Goal: Use online tool/utility

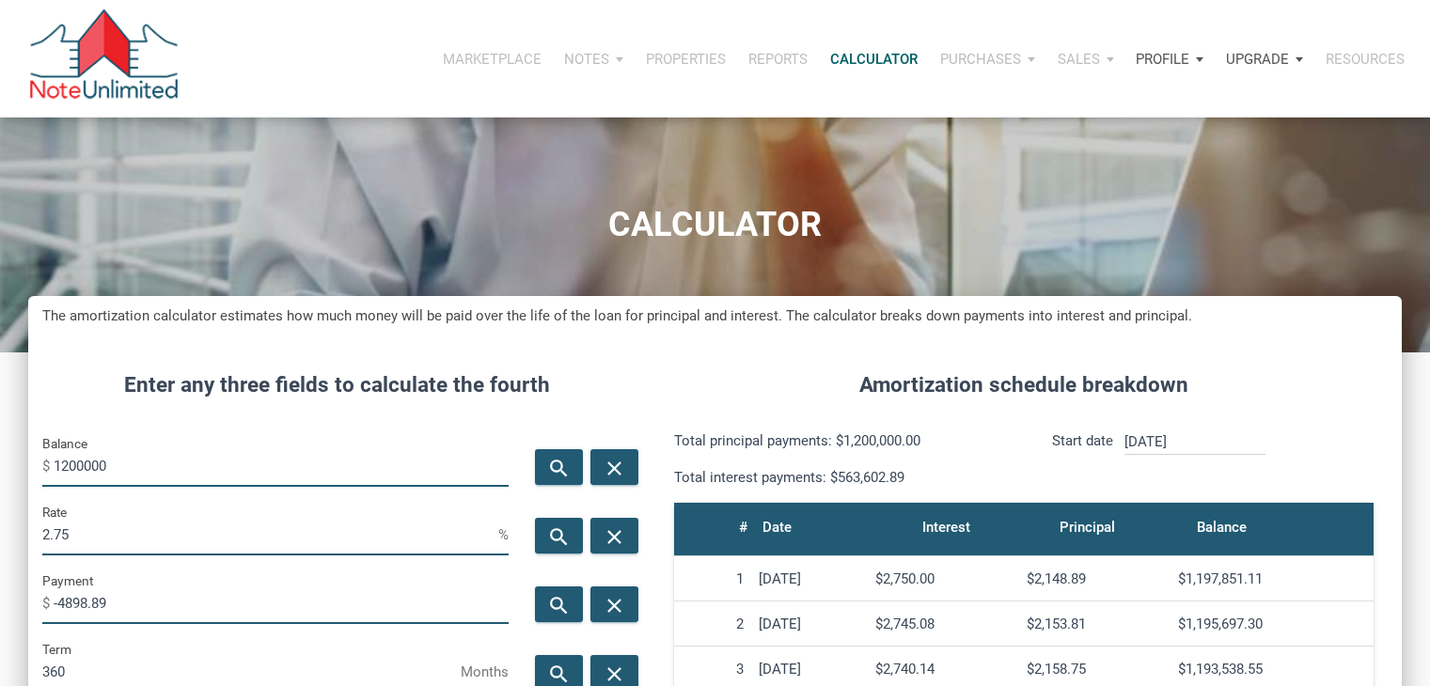
click at [196, 445] on input "1200000" at bounding box center [281, 466] width 455 height 42
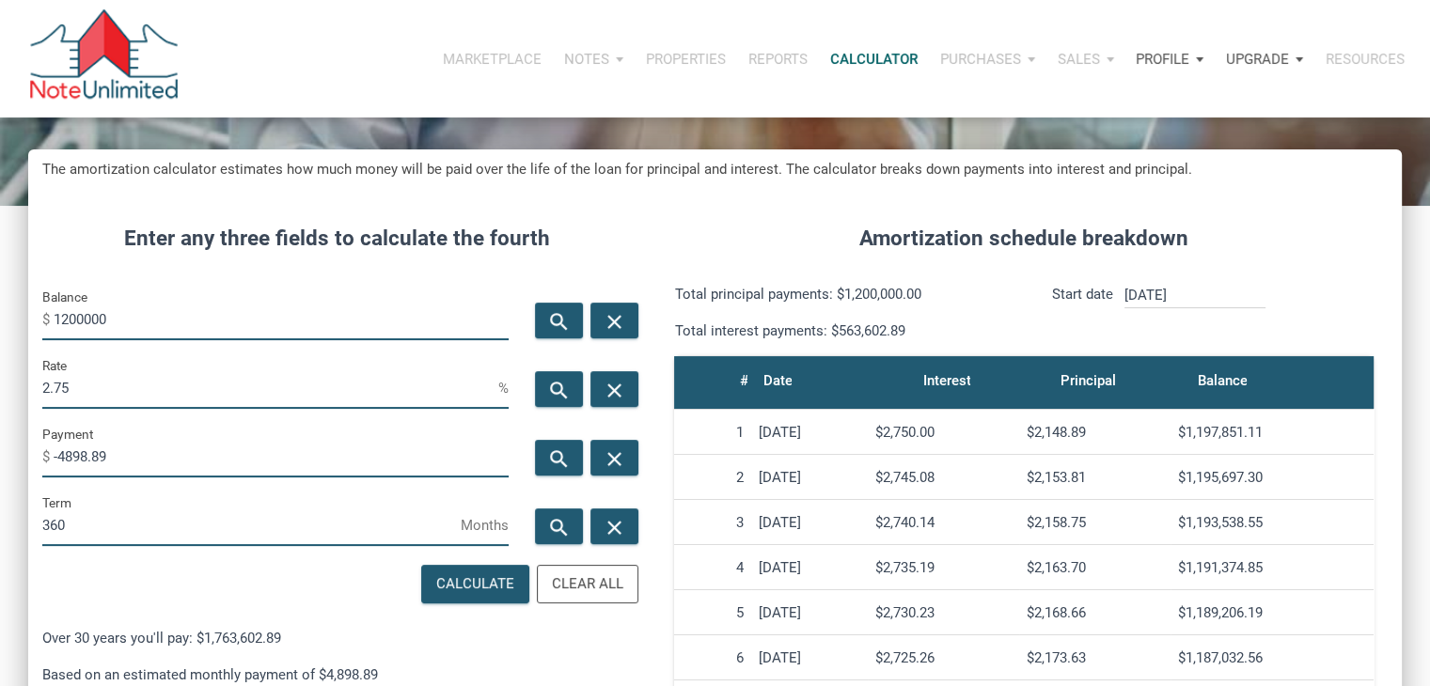
scroll to position [932, 1372]
type input "27400"
click at [307, 352] on div "Balance $ 27400" at bounding box center [275, 320] width 494 height 69
click at [304, 365] on div "Rate 2.75 %" at bounding box center [275, 381] width 466 height 55
click at [291, 374] on input "2.75" at bounding box center [270, 388] width 456 height 42
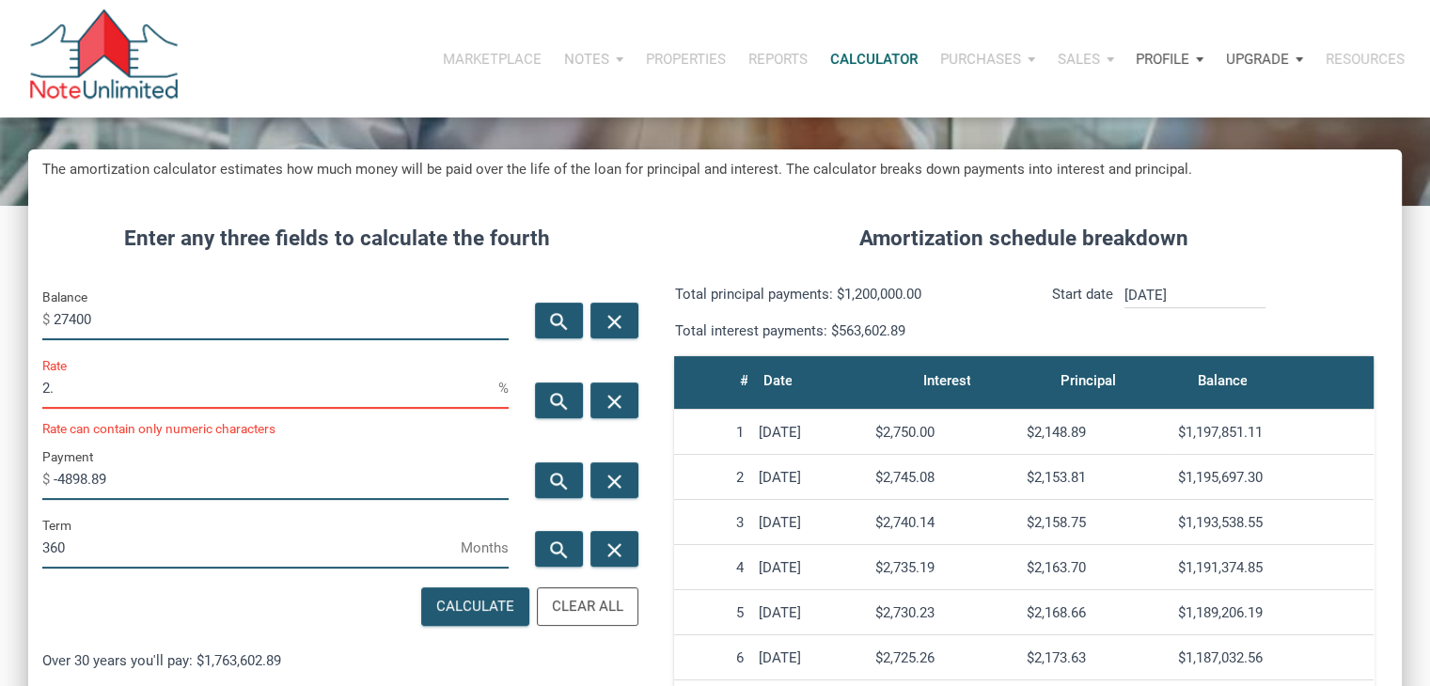
scroll to position [939044, 938624]
type input "2"
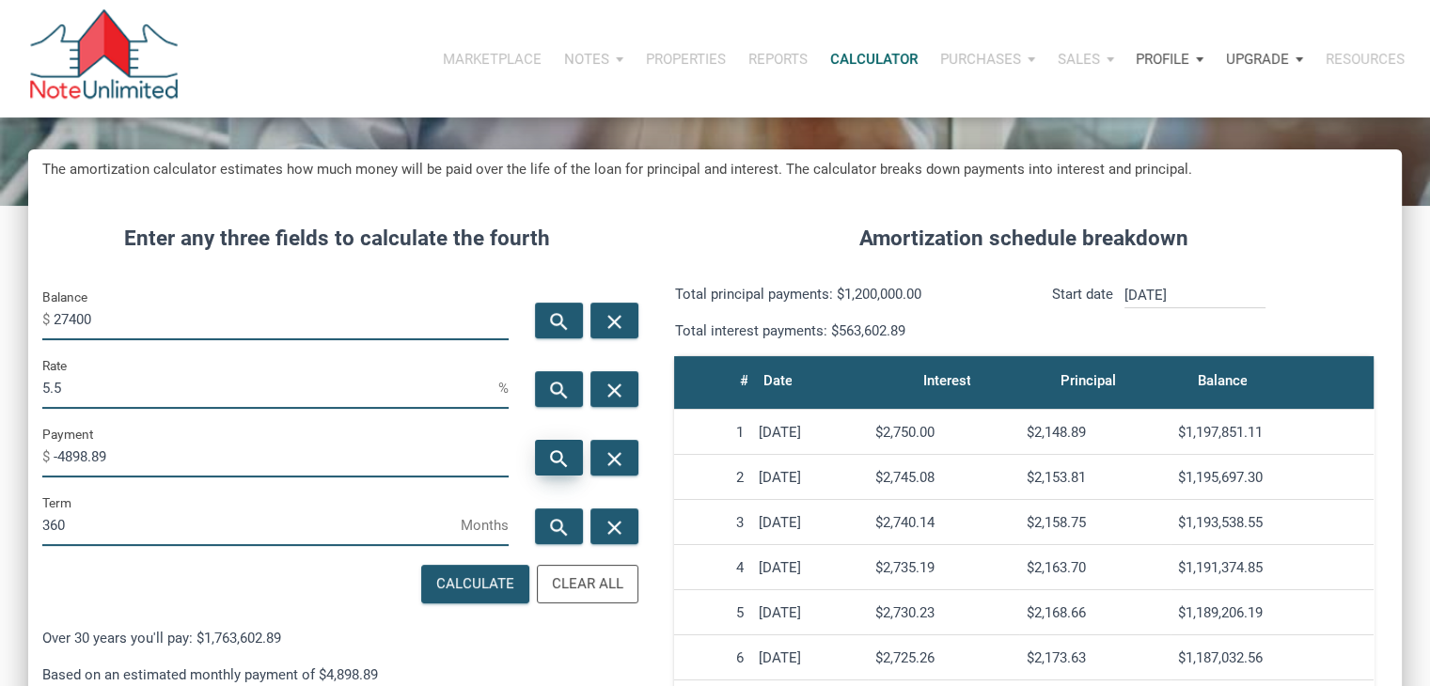
type input "5.5"
click at [568, 448] on icon "search" at bounding box center [559, 458] width 23 height 23
type input "-155.57"
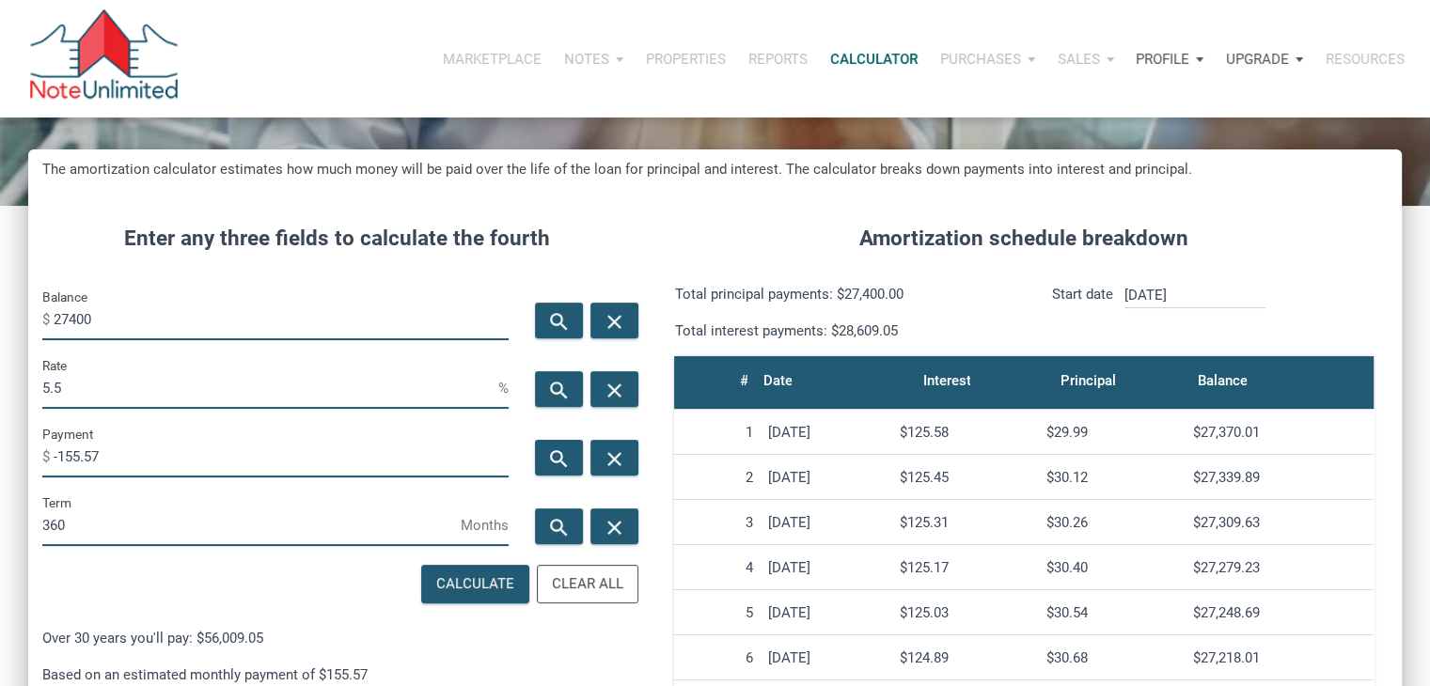
click at [347, 400] on input "5.5" at bounding box center [270, 388] width 456 height 42
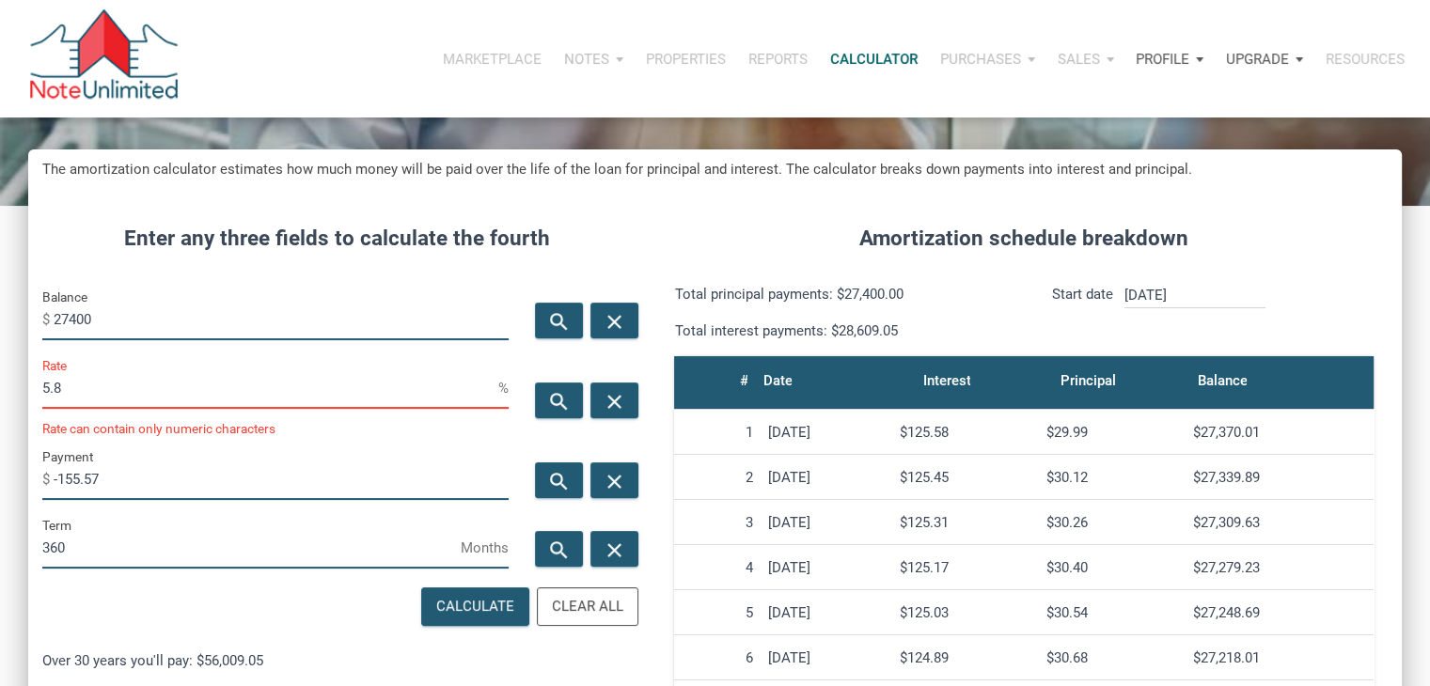
scroll to position [939066, 938624]
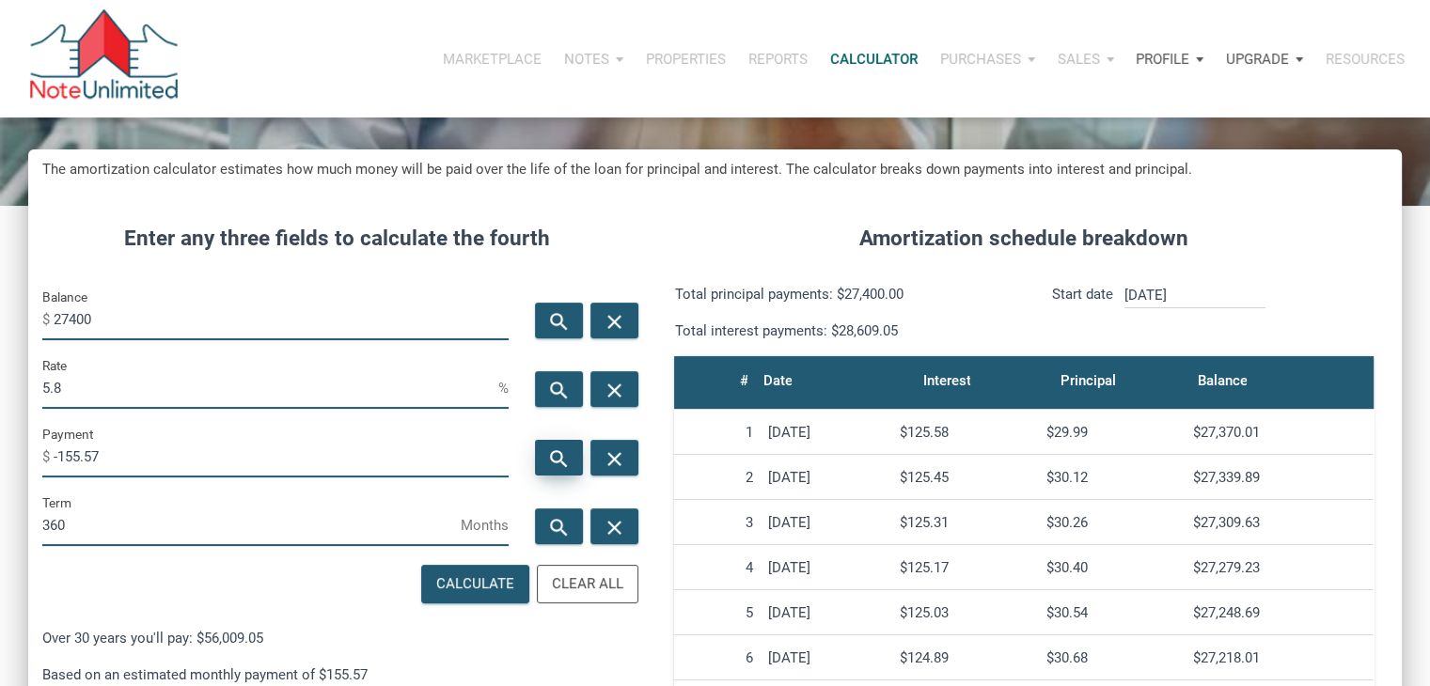
type input "5.8"
click at [542, 468] on div "search" at bounding box center [559, 458] width 48 height 36
type input "-160.77"
click at [149, 395] on input "5.8" at bounding box center [270, 388] width 456 height 42
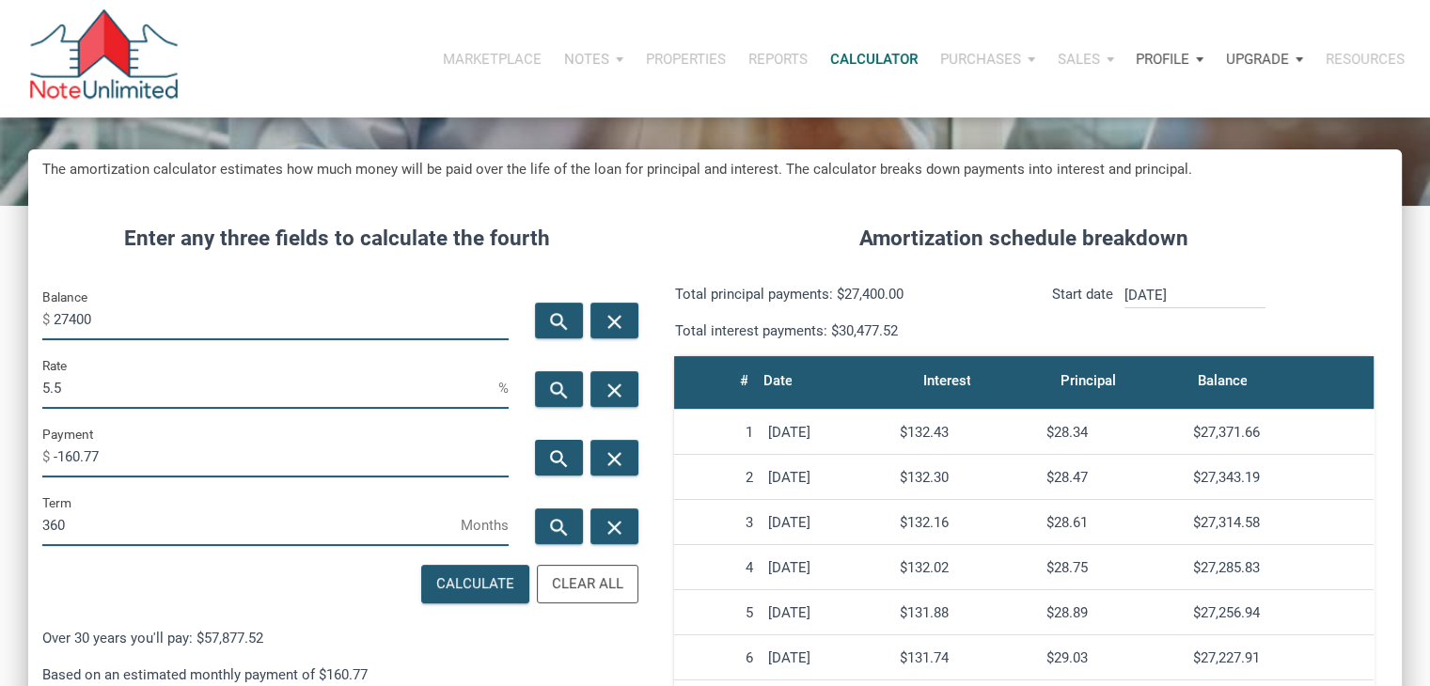
scroll to position [939066, 938624]
type input "5.5"
click at [556, 458] on icon "search" at bounding box center [559, 458] width 23 height 23
type input "-155.57"
